Goal: Task Accomplishment & Management: Use online tool/utility

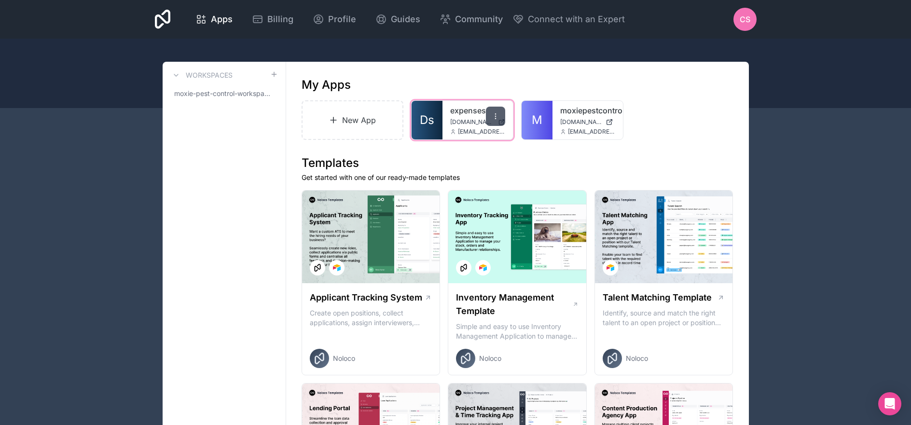
click at [500, 118] on div at bounding box center [495, 116] width 19 height 19
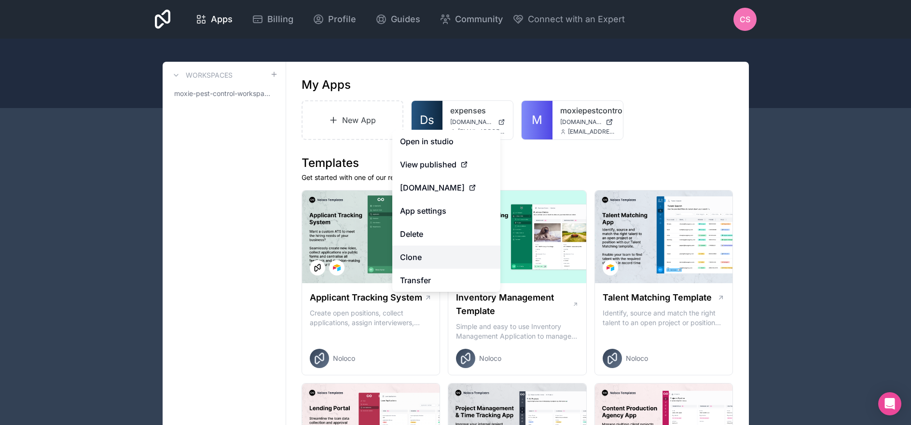
click at [458, 248] on link "Clone" at bounding box center [446, 257] width 108 height 23
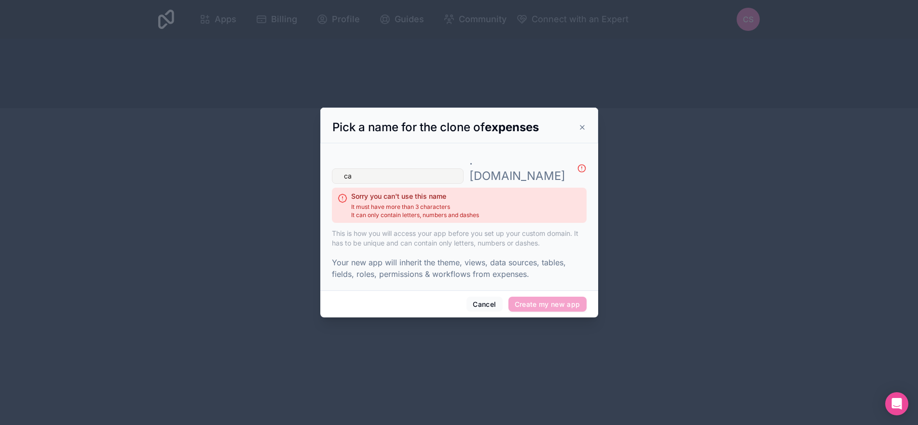
type input "c"
type input "t"
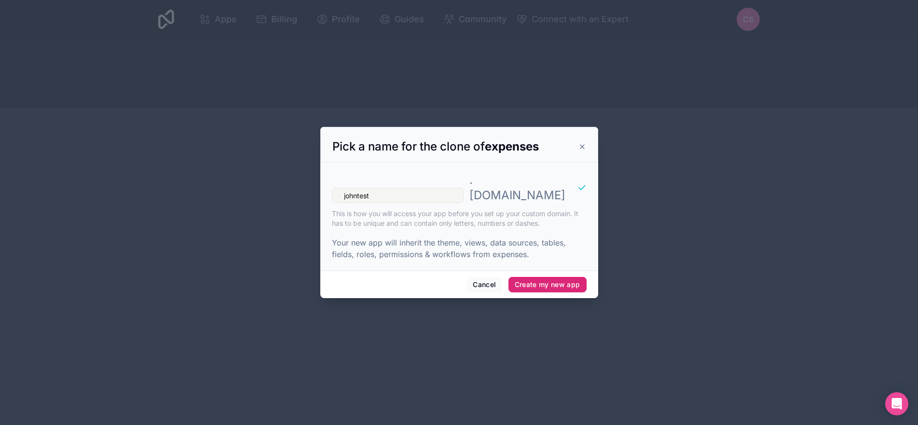
type input "johntest"
click at [544, 278] on button "Create my new app" at bounding box center [548, 284] width 78 height 15
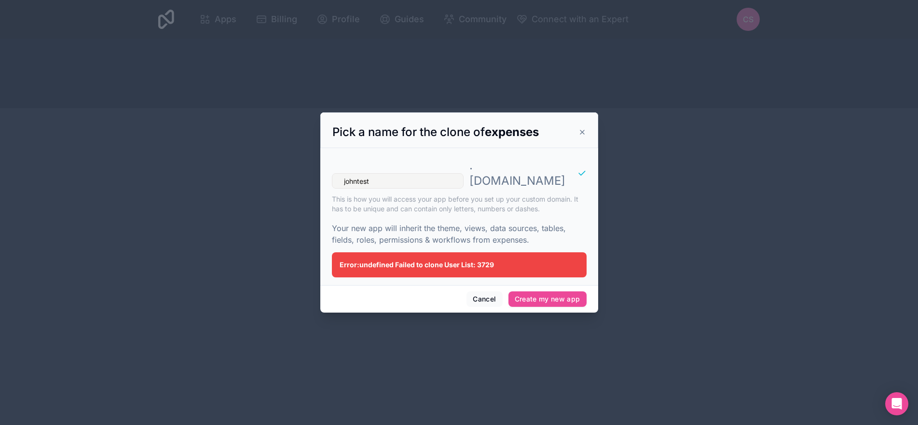
click at [585, 136] on icon at bounding box center [583, 132] width 8 height 8
